Goal: Task Accomplishment & Management: Complete application form

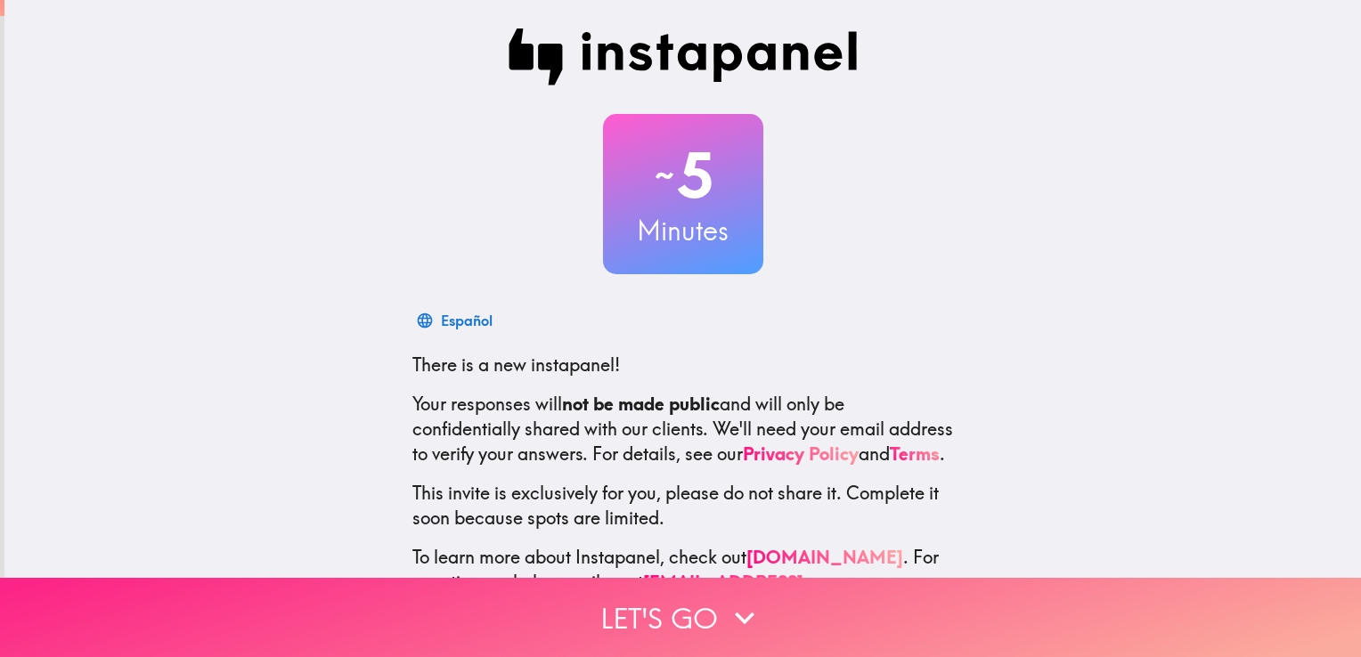
click at [909, 614] on button "Let's go" at bounding box center [680, 617] width 1361 height 79
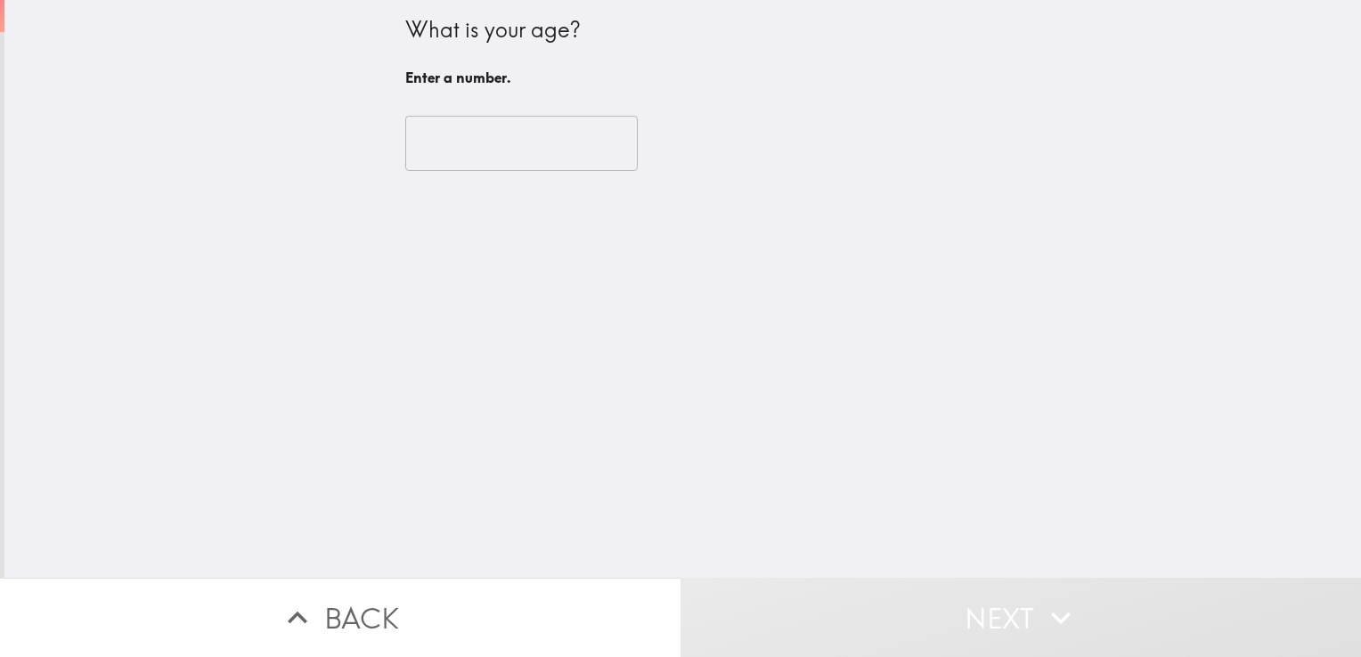
click at [449, 144] on input "number" at bounding box center [521, 143] width 232 height 55
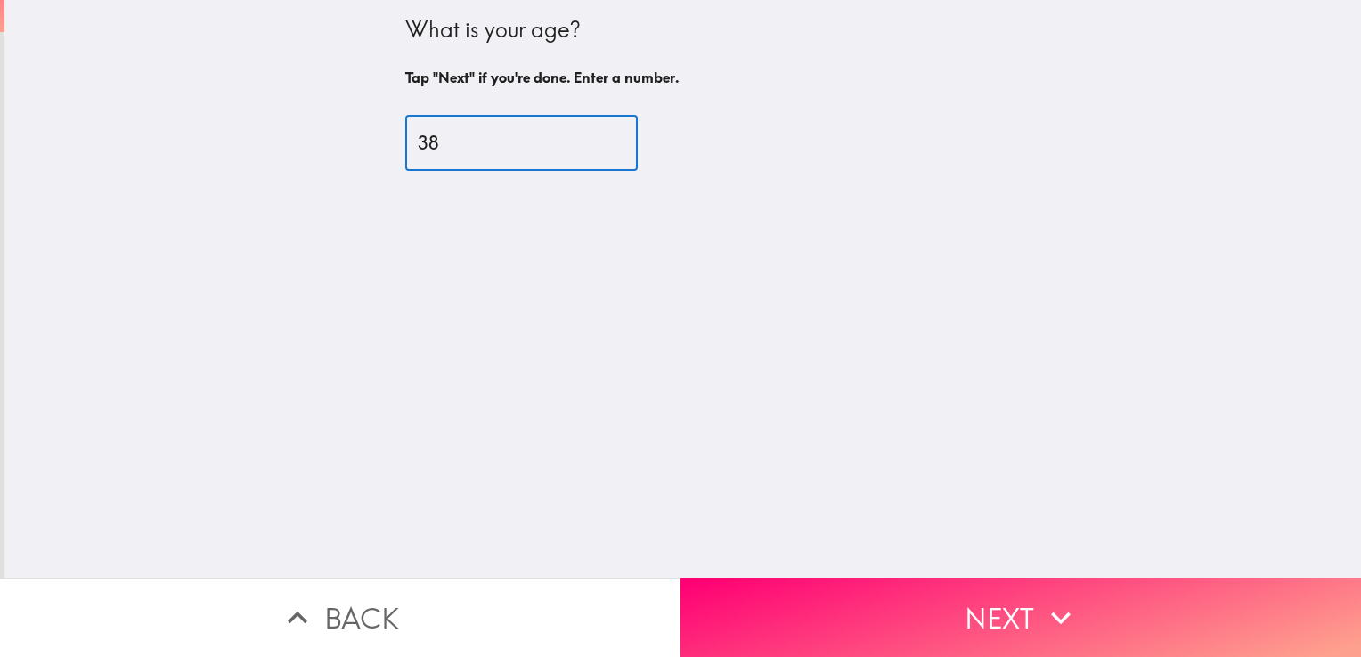
type input "38"
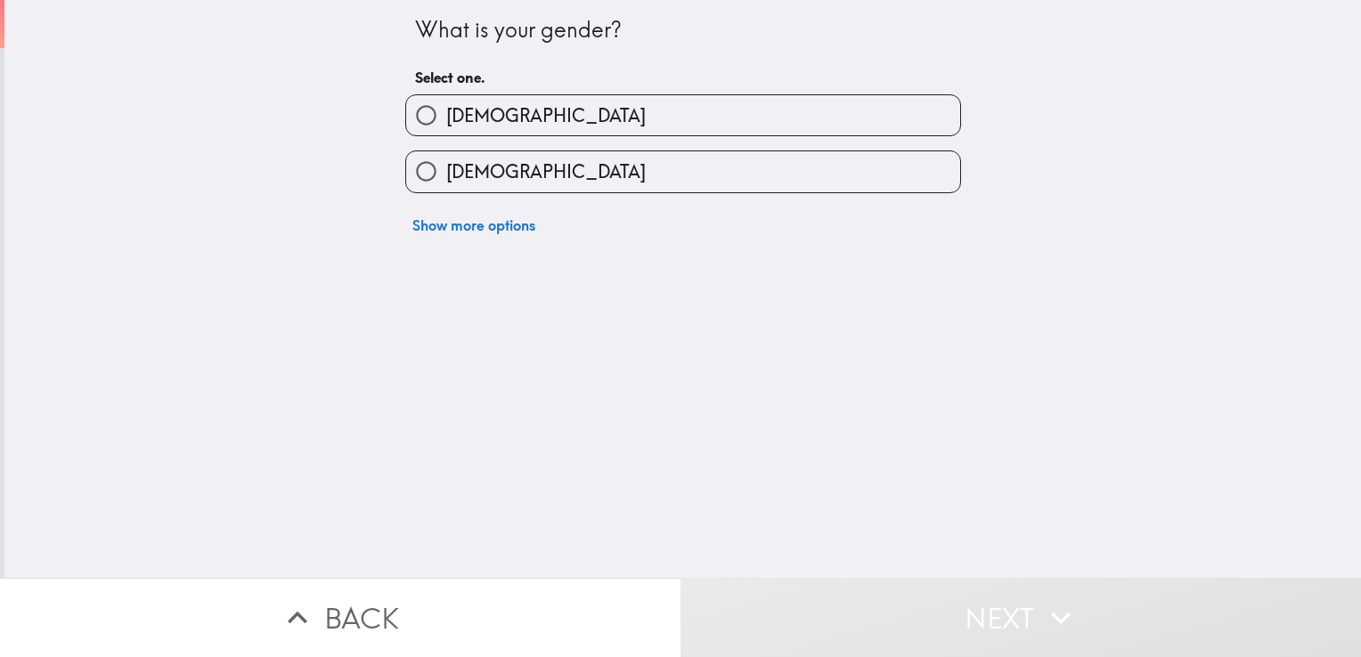
click at [476, 162] on span "[DEMOGRAPHIC_DATA]" at bounding box center [545, 171] width 199 height 25
click at [446, 162] on input "[DEMOGRAPHIC_DATA]" at bounding box center [426, 171] width 40 height 40
radio input "true"
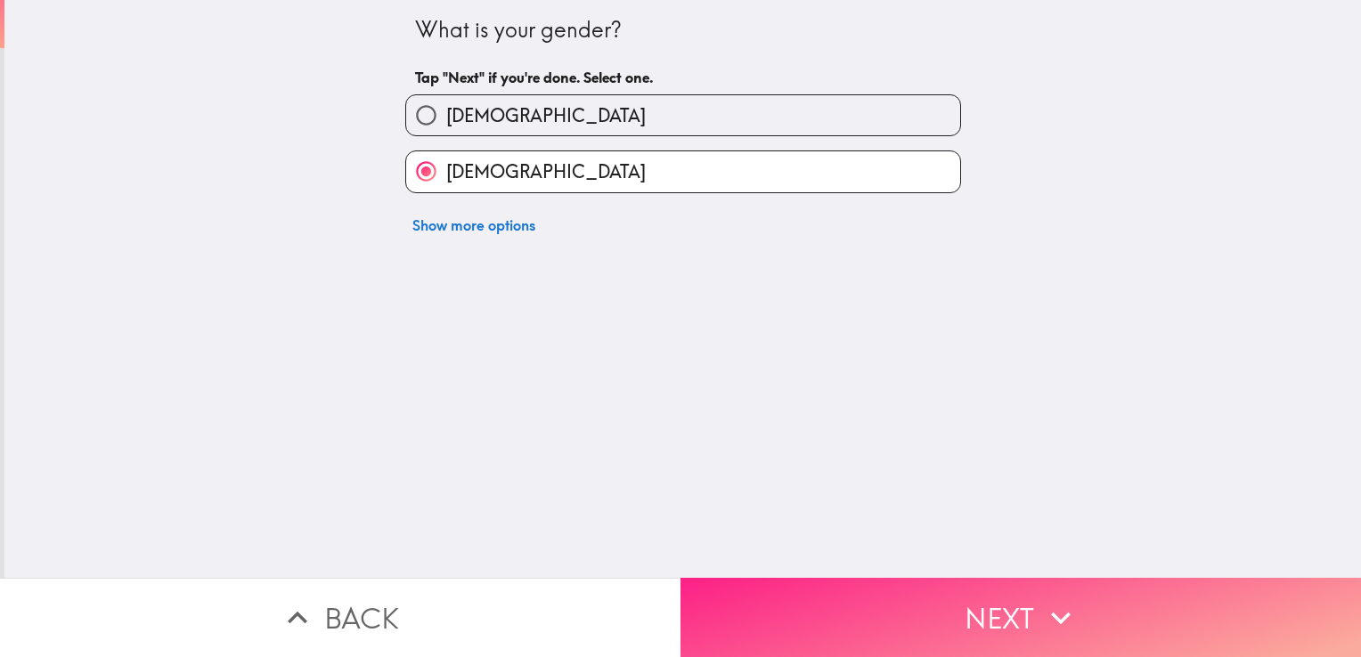
click at [959, 610] on button "Next" at bounding box center [1020, 617] width 680 height 79
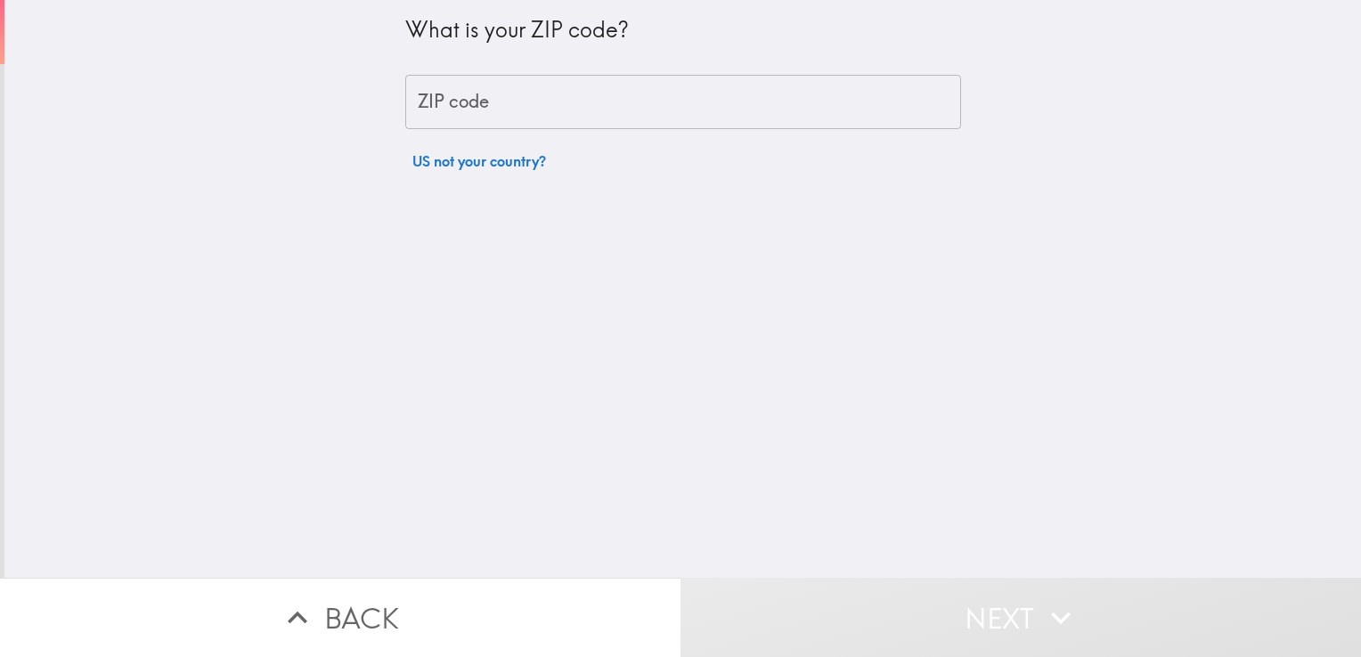
click at [610, 98] on input "ZIP code" at bounding box center [683, 102] width 556 height 55
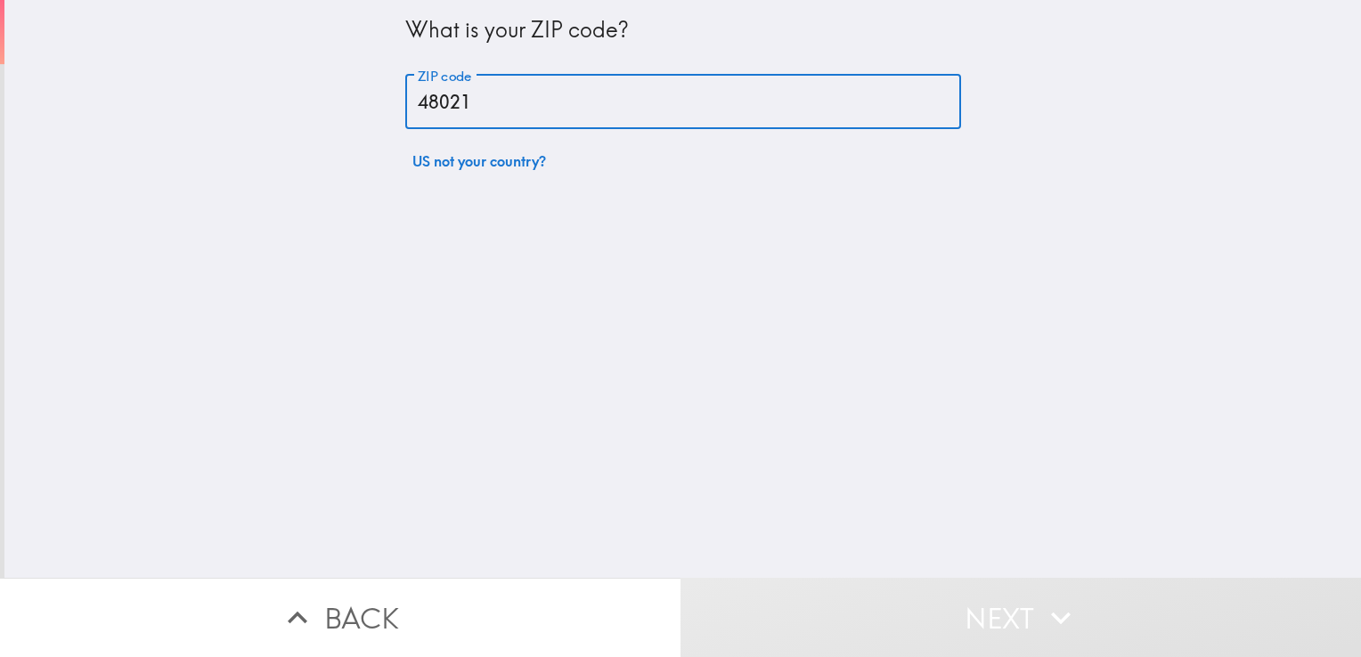
type input "48021"
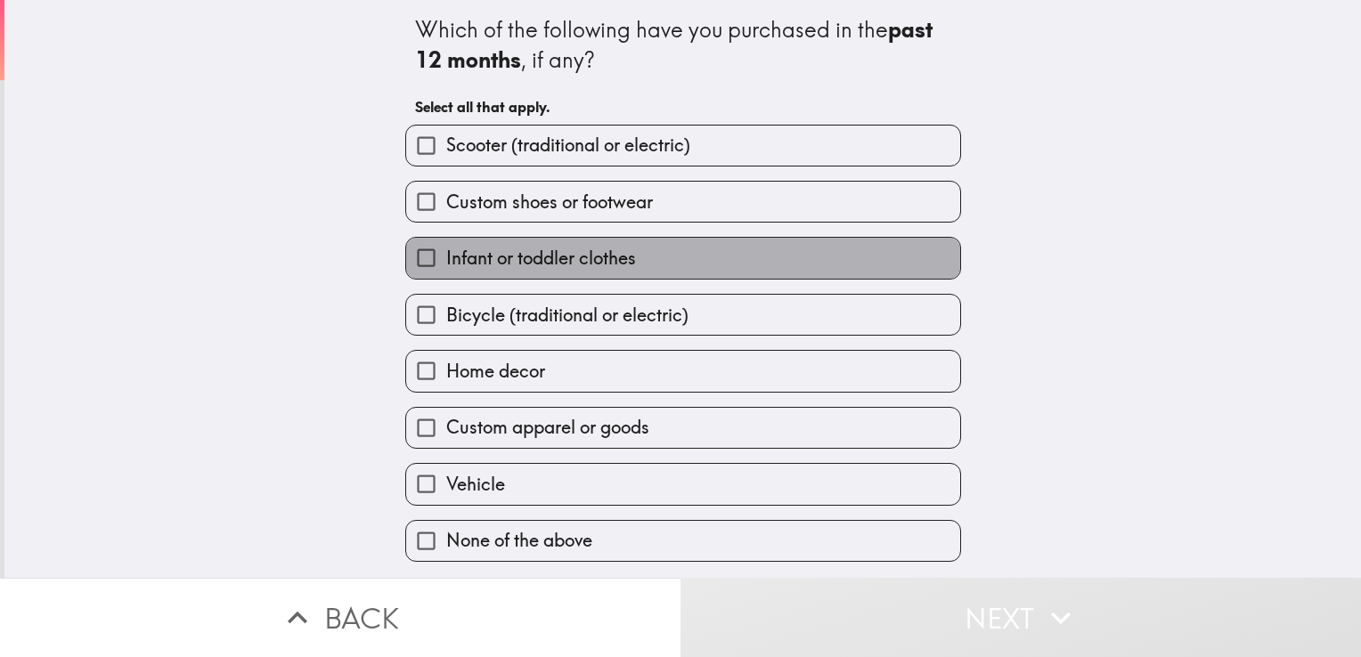
click at [769, 254] on label "Infant or toddler clothes" at bounding box center [683, 258] width 554 height 40
click at [446, 254] on input "Infant or toddler clothes" at bounding box center [426, 258] width 40 height 40
checkbox input "true"
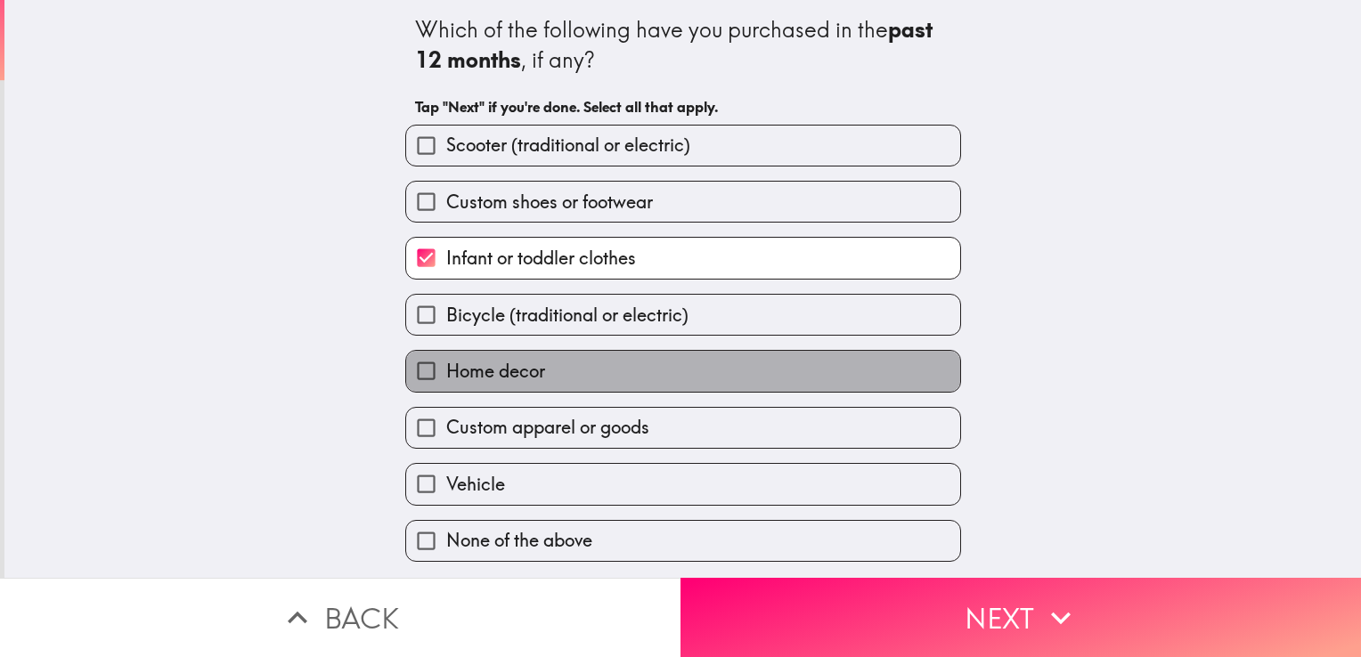
click at [766, 378] on label "Home decor" at bounding box center [683, 371] width 554 height 40
click at [446, 378] on input "Home decor" at bounding box center [426, 371] width 40 height 40
checkbox input "true"
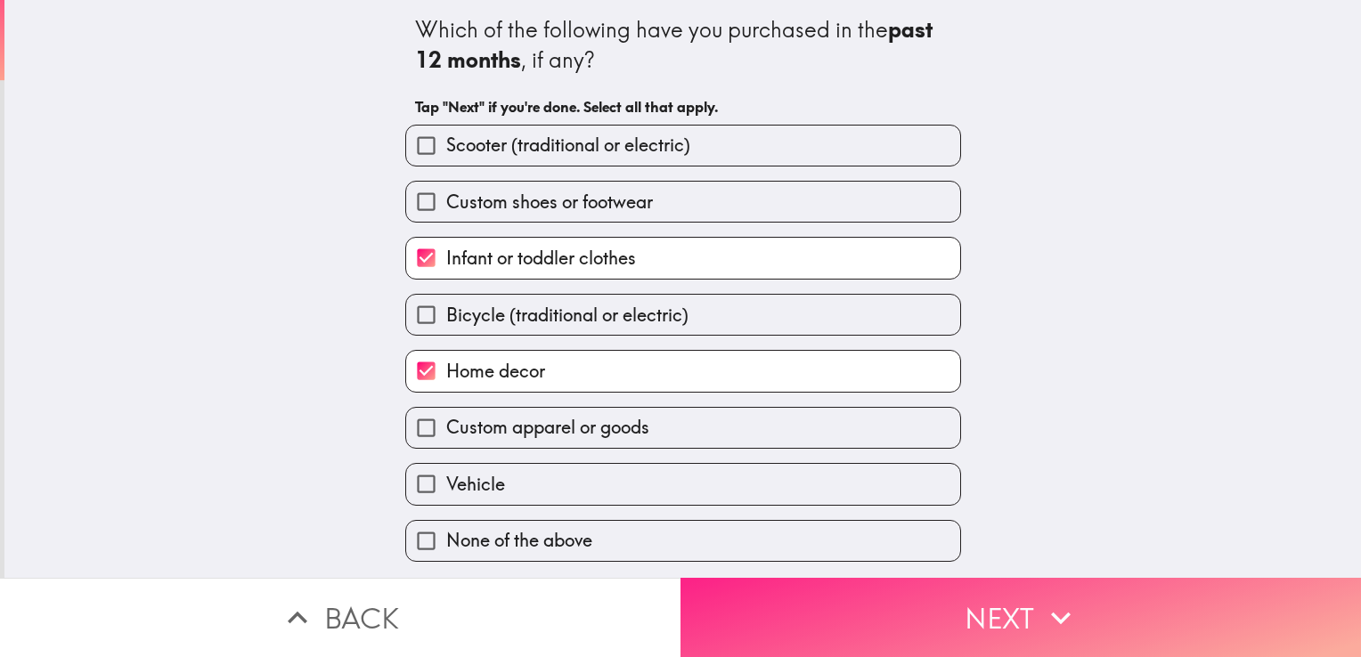
click at [833, 611] on button "Next" at bounding box center [1020, 617] width 680 height 79
